Goal: Check status: Check status

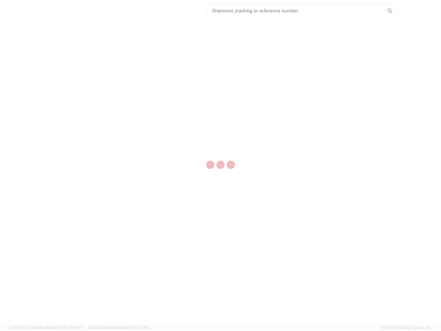
select select "US"
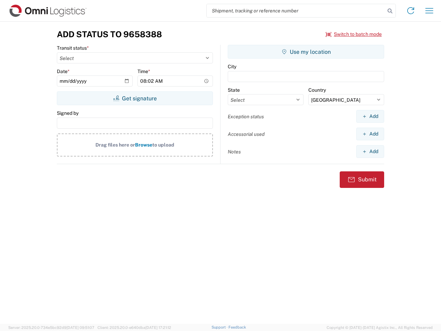
click at [296, 11] on input "search" at bounding box center [296, 10] width 179 height 13
click at [390, 11] on icon at bounding box center [390, 11] width 10 height 10
click at [411, 11] on icon at bounding box center [410, 10] width 11 height 11
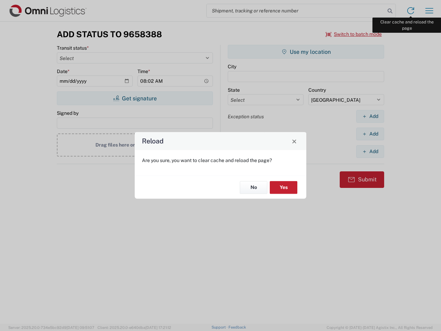
click at [430, 11] on div "Reload Are you sure, you want to clear cache and reload the page? No Yes" at bounding box center [220, 165] width 441 height 331
click at [354, 34] on div "Reload Are you sure, you want to clear cache and reload the page? No Yes" at bounding box center [220, 165] width 441 height 331
click at [135, 98] on div "Reload Are you sure, you want to clear cache and reload the page? No Yes" at bounding box center [220, 165] width 441 height 331
click at [306, 52] on div "Reload Are you sure, you want to clear cache and reload the page? No Yes" at bounding box center [220, 165] width 441 height 331
click at [370, 116] on div "Reload Are you sure, you want to clear cache and reload the page? No Yes" at bounding box center [220, 165] width 441 height 331
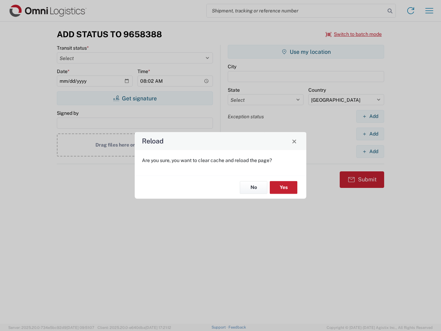
click at [370, 134] on div "Reload Are you sure, you want to clear cache and reload the page? No Yes" at bounding box center [220, 165] width 441 height 331
click at [370, 151] on div "Reload Are you sure, you want to clear cache and reload the page? No Yes" at bounding box center [220, 165] width 441 height 331
